Goal: Task Accomplishment & Management: Manage account settings

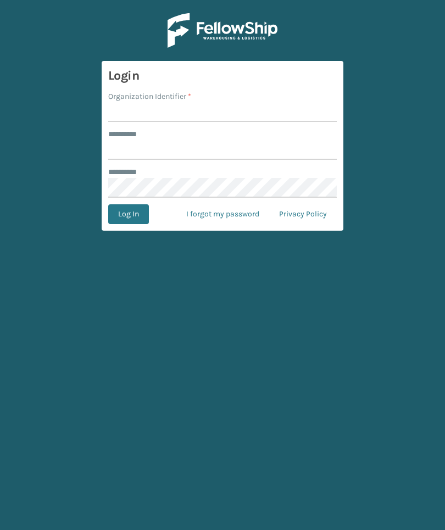
click at [301, 103] on input "Organization Identifier *" at bounding box center [222, 112] width 228 height 20
type input "Foamtex"
click at [270, 159] on input "******** *" at bounding box center [222, 150] width 228 height 20
type input "******"
click at [128, 214] on button "Log In" at bounding box center [128, 214] width 41 height 20
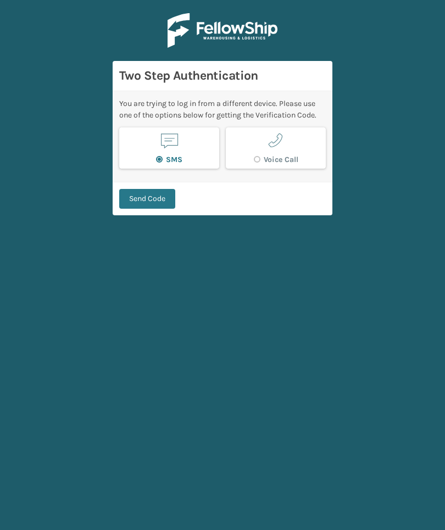
click at [150, 204] on button "Send Code" at bounding box center [147, 199] width 56 height 20
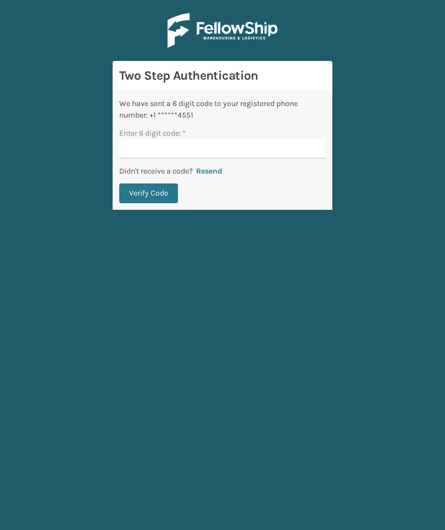
click at [297, 155] on input "Enter 6 digit code: *" at bounding box center [222, 149] width 207 height 20
type input "347516"
click at [148, 193] on button "Verify Code" at bounding box center [148, 193] width 59 height 20
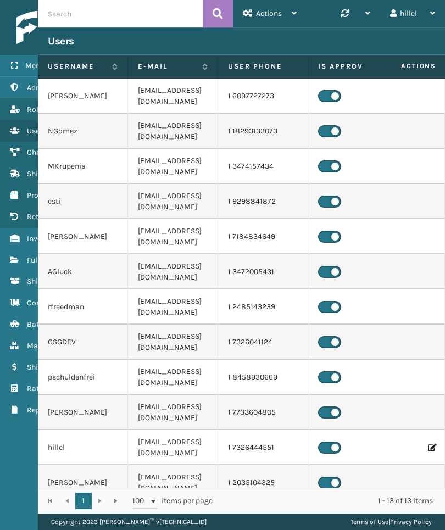
click at [18, 256] on icon at bounding box center [14, 260] width 9 height 8
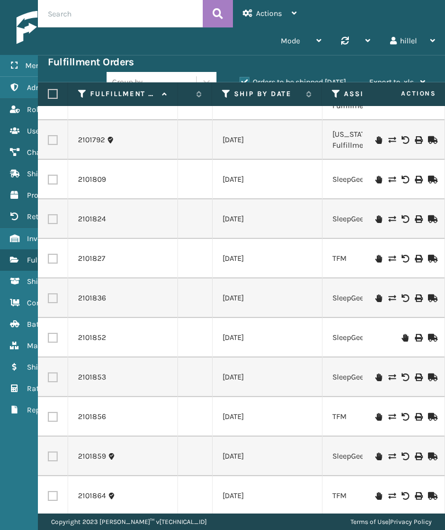
scroll to position [421, 198]
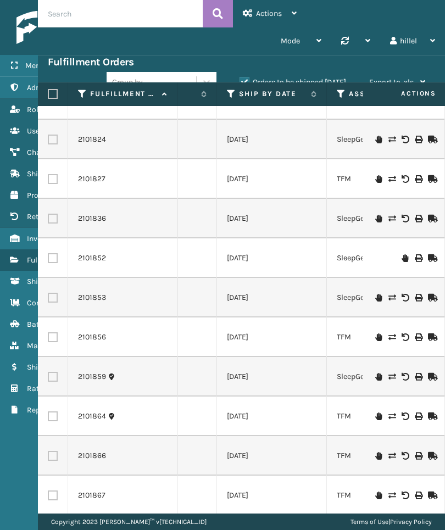
click at [283, 97] on label "Ship By Date" at bounding box center [272, 94] width 66 height 10
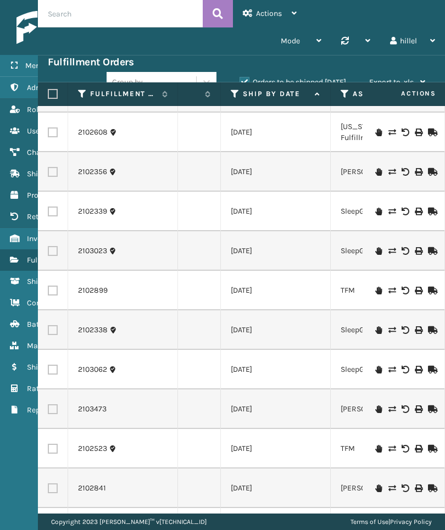
click at [231, 95] on icon at bounding box center [235, 94] width 9 height 10
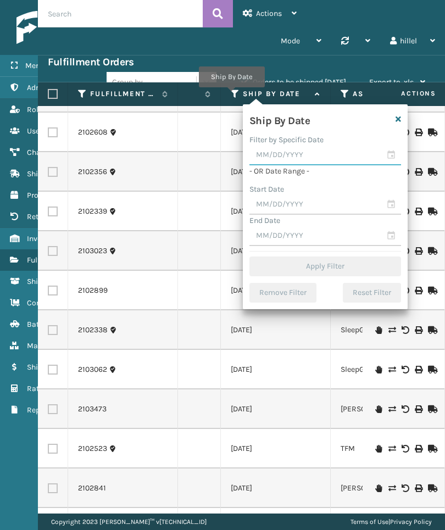
click at [309, 160] on input "text" at bounding box center [325, 156] width 152 height 20
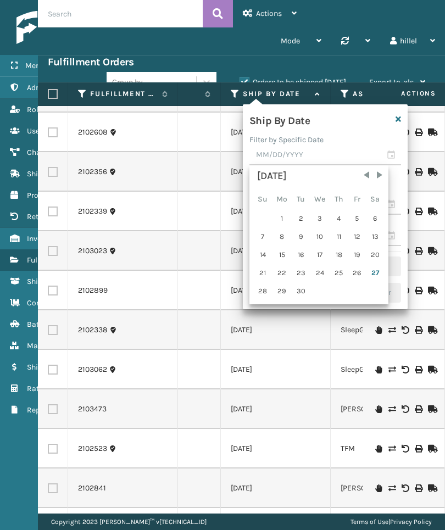
click at [356, 274] on div "26" at bounding box center [357, 273] width 16 height 16
type input "[DATE]"
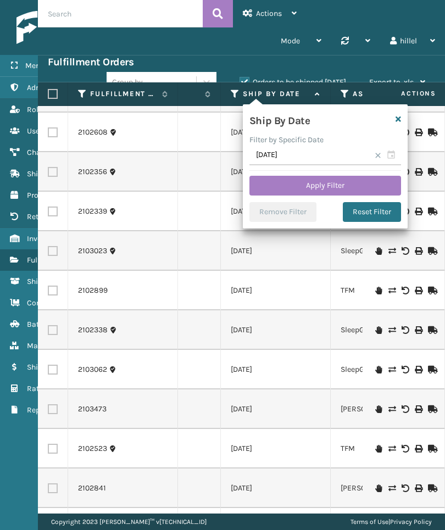
click at [372, 189] on button "Apply Filter" at bounding box center [325, 186] width 152 height 20
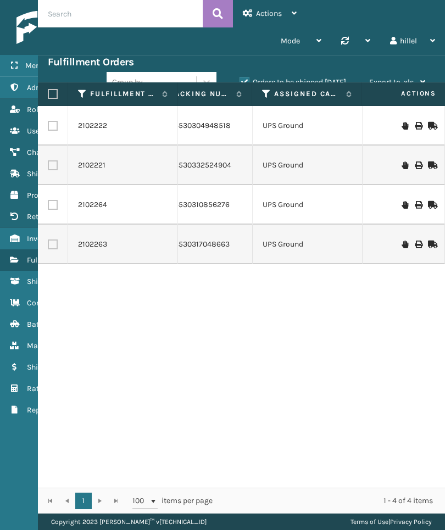
click at [13, 239] on icon at bounding box center [14, 239] width 9 height 8
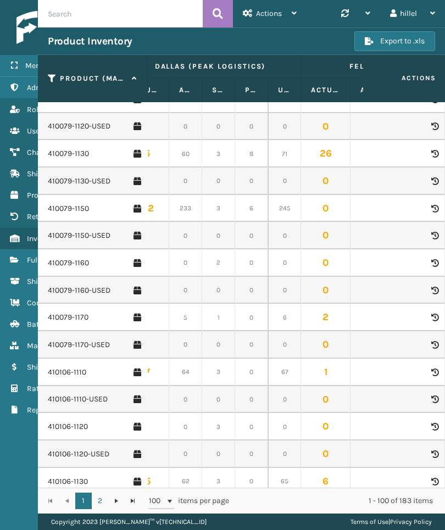
click at [68, 367] on link "410106-1110" at bounding box center [67, 372] width 38 height 11
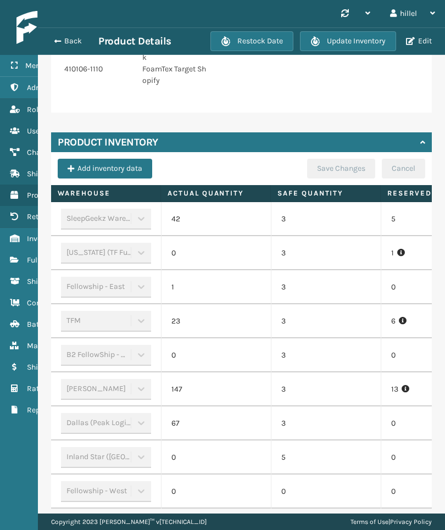
click at [62, 44] on button "Back" at bounding box center [73, 41] width 51 height 10
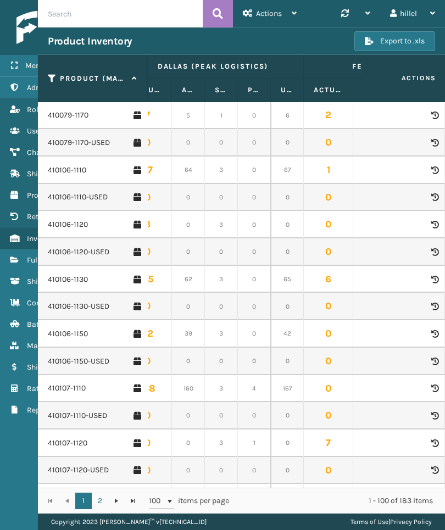
click at [65, 438] on link "410107-1120" at bounding box center [68, 443] width 40 height 11
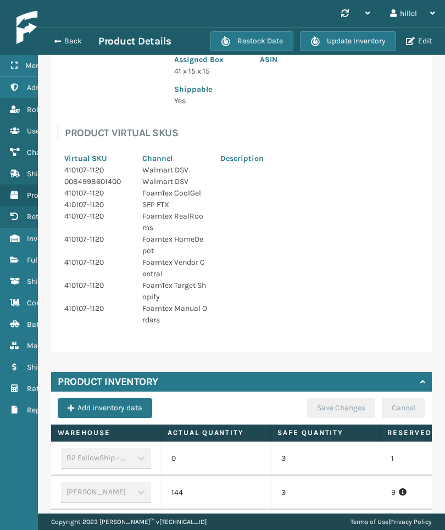
click at [66, 45] on button "Back" at bounding box center [73, 41] width 51 height 10
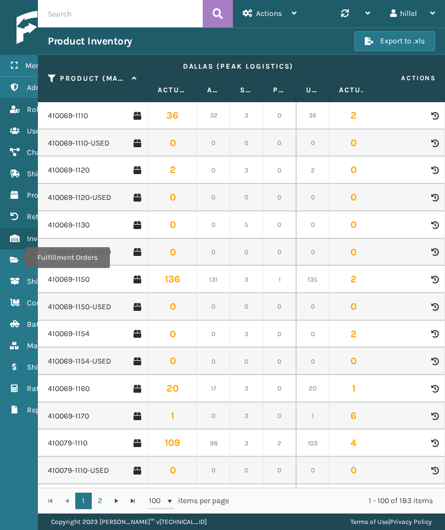
click at [18, 258] on icon "Fulfillment Orders" at bounding box center [14, 260] width 9 height 8
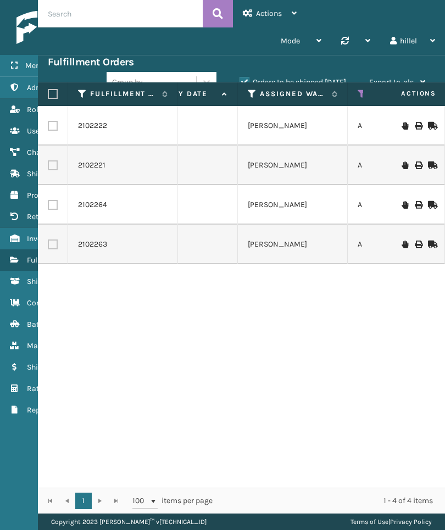
scroll to position [0, 297]
click at [327, 81] on label "Orders to be shipped [DATE]" at bounding box center [292, 81] width 107 height 9
click at [240, 81] on input "Orders to be shipped [DATE]" at bounding box center [239, 79] width 1 height 7
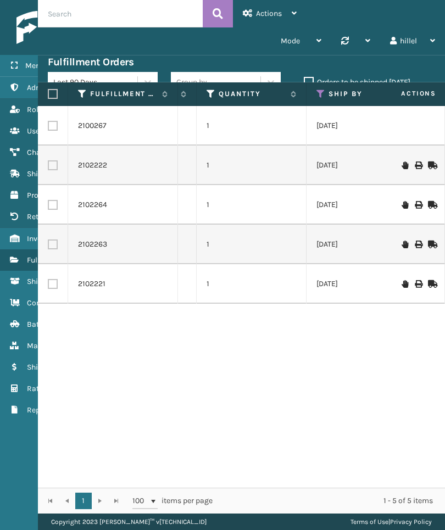
click at [316, 94] on icon at bounding box center [320, 94] width 9 height 10
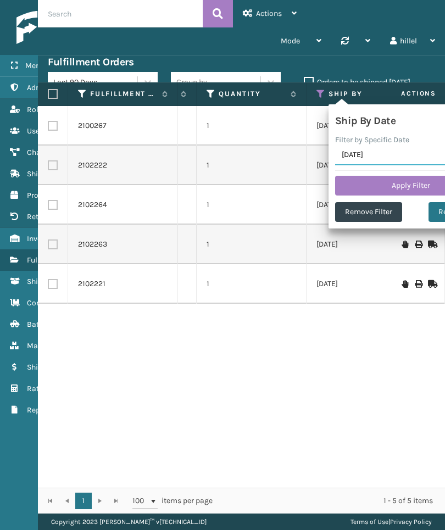
click at [387, 158] on input "[DATE]" at bounding box center [411, 156] width 152 height 20
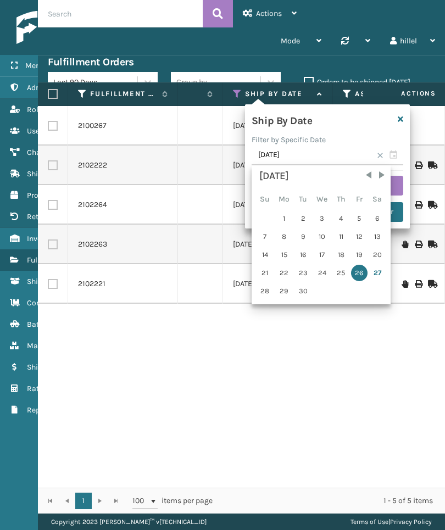
click at [376, 273] on div "27" at bounding box center [377, 273] width 16 height 16
type input "[DATE]"
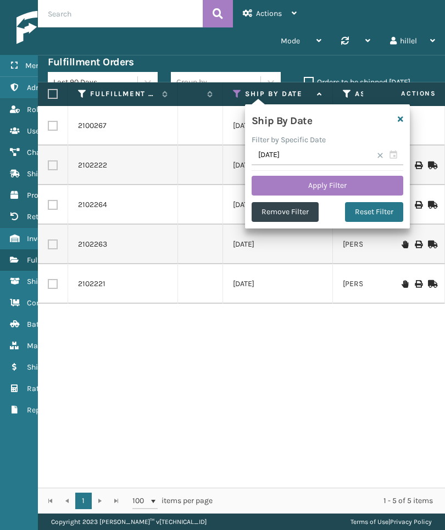
click at [369, 186] on button "Apply Filter" at bounding box center [328, 186] width 152 height 20
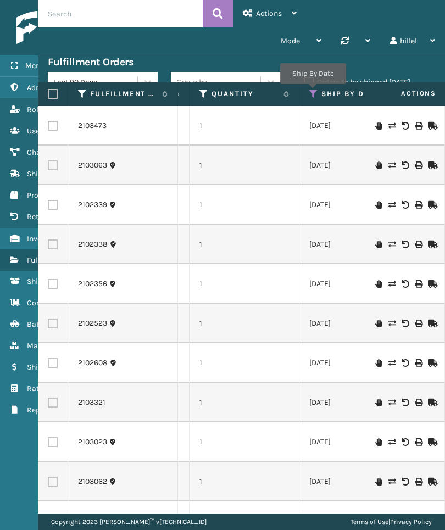
click at [312, 92] on icon at bounding box center [313, 94] width 9 height 10
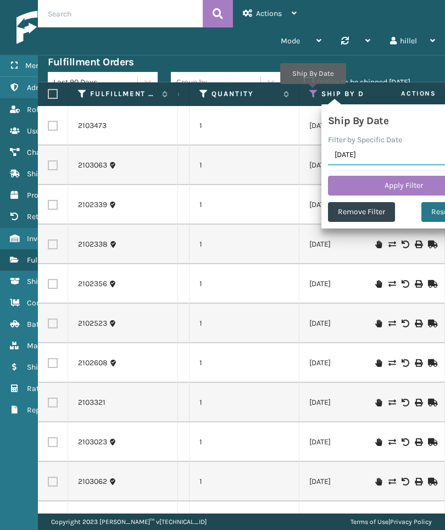
click at [377, 154] on input "[DATE]" at bounding box center [404, 156] width 152 height 20
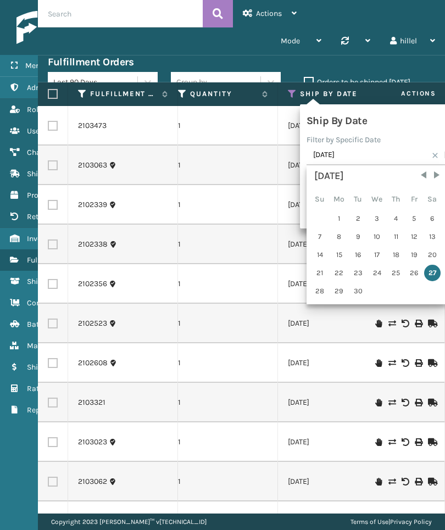
click at [320, 295] on div "28" at bounding box center [319, 291] width 17 height 16
type input "[DATE]"
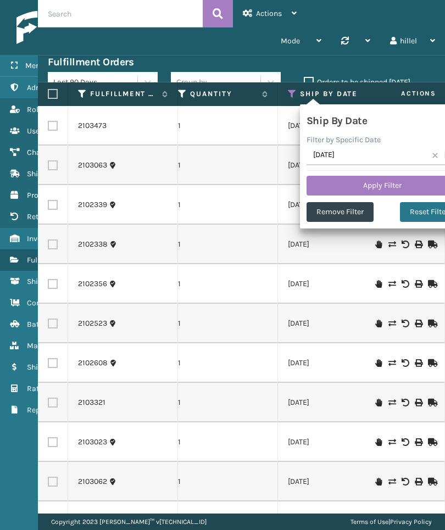
click at [412, 183] on button "Apply Filter" at bounding box center [382, 186] width 152 height 20
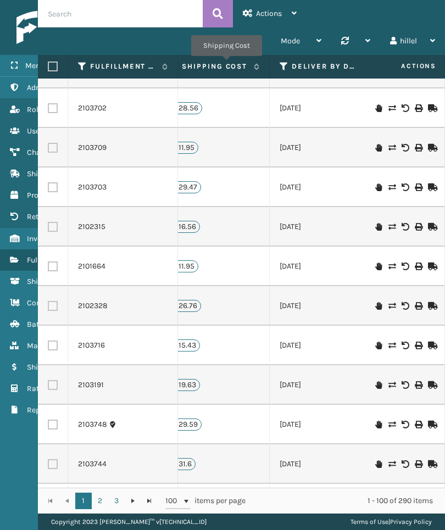
click at [226, 64] on label "Shipping Cost" at bounding box center [215, 67] width 66 height 10
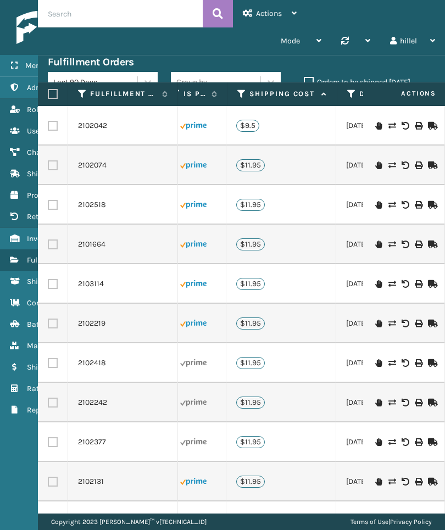
click at [332, 102] on th "Shipping Cost" at bounding box center [282, 94] width 110 height 24
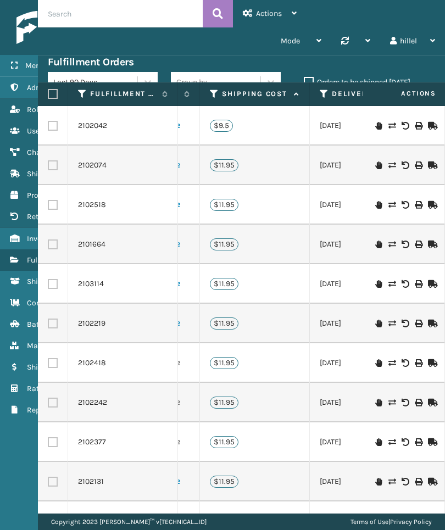
click at [268, 98] on label "Shipping Cost" at bounding box center [255, 94] width 66 height 10
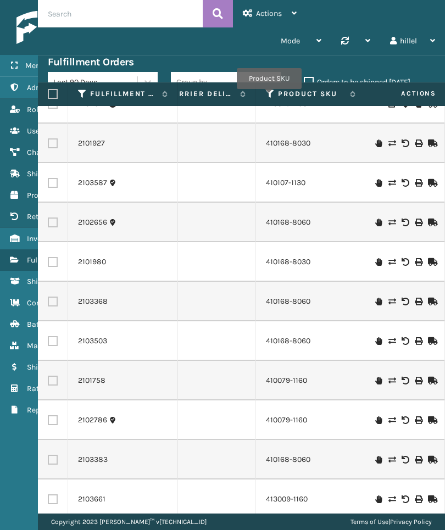
click at [269, 97] on icon at bounding box center [270, 94] width 9 height 10
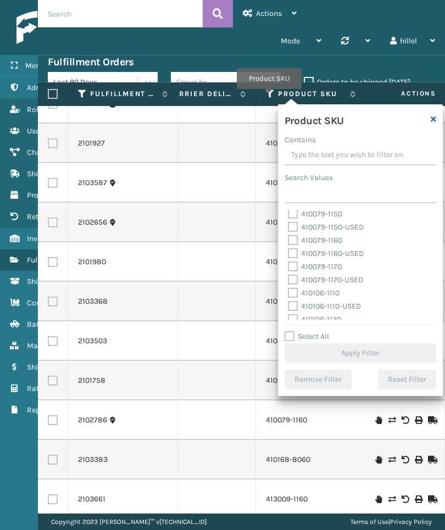
click at [332, 216] on label "410079-1150" at bounding box center [315, 213] width 54 height 9
click at [288, 215] on input "410079-1150" at bounding box center [288, 211] width 1 height 7
checkbox input "true"
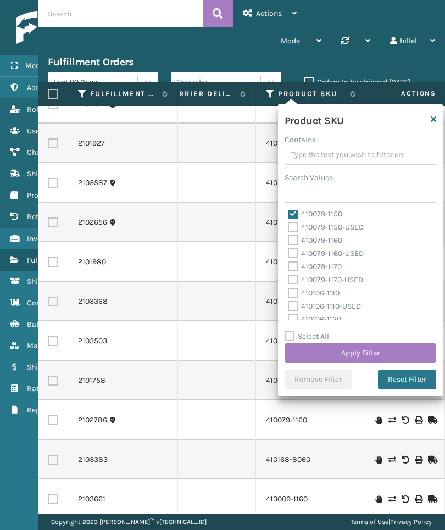
click at [404, 350] on button "Apply Filter" at bounding box center [360, 353] width 152 height 20
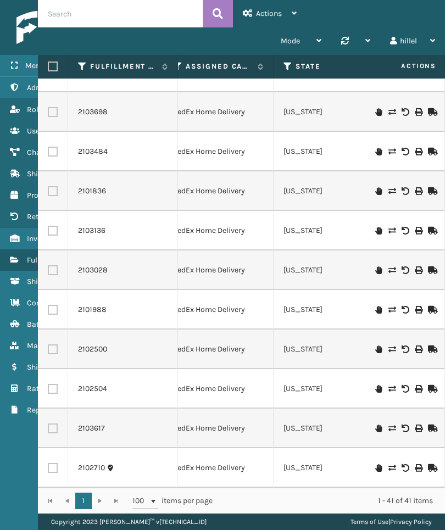
click at [83, 307] on link "2101988" at bounding box center [92, 309] width 29 height 11
